Goal: Information Seeking & Learning: Learn about a topic

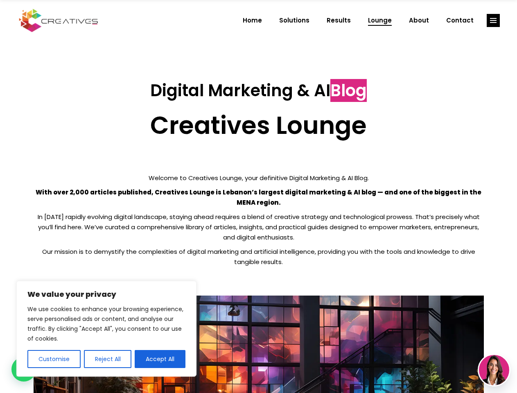
click at [259, 197] on p "With over 2,000 articles published, Creatives Lounge is Lebanon’s largest digit…" at bounding box center [259, 197] width 451 height 20
click at [54, 359] on button "Customise" at bounding box center [53, 359] width 53 height 18
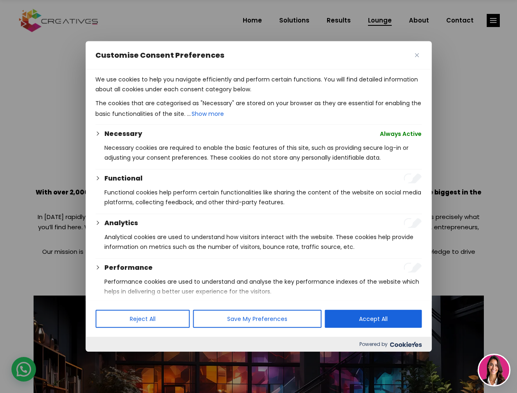
click at [107, 359] on div at bounding box center [258, 196] width 517 height 393
click at [160, 94] on p "We use cookies to help you navigate efficiently and perform certain functions. …" at bounding box center [258, 85] width 327 height 20
click at [494, 20] on div at bounding box center [258, 196] width 517 height 393
click at [495, 370] on img at bounding box center [494, 370] width 30 height 30
